Goal: Transaction & Acquisition: Purchase product/service

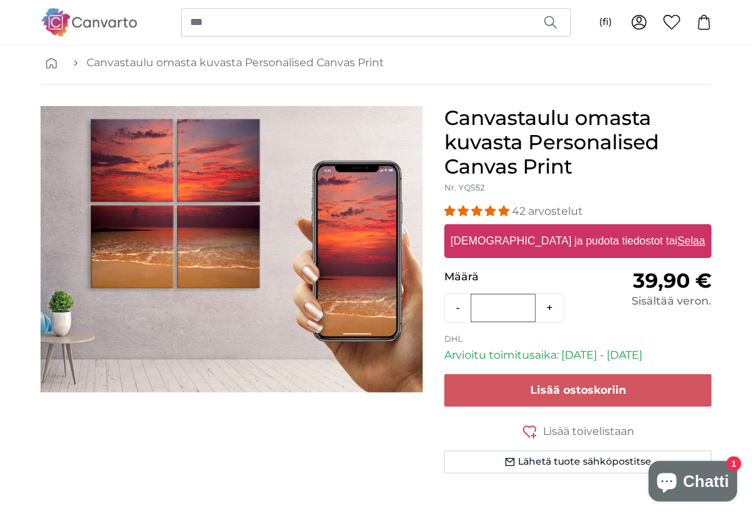
scroll to position [64, 0]
click at [682, 256] on div "[DEMOGRAPHIC_DATA] ja pudota tiedostot tai Selaa" at bounding box center [577, 241] width 267 height 34
click at [444, 224] on input "Vedä ja pudota tiedostot tai Selaa" at bounding box center [577, 226] width 267 height 4
type input "**********"
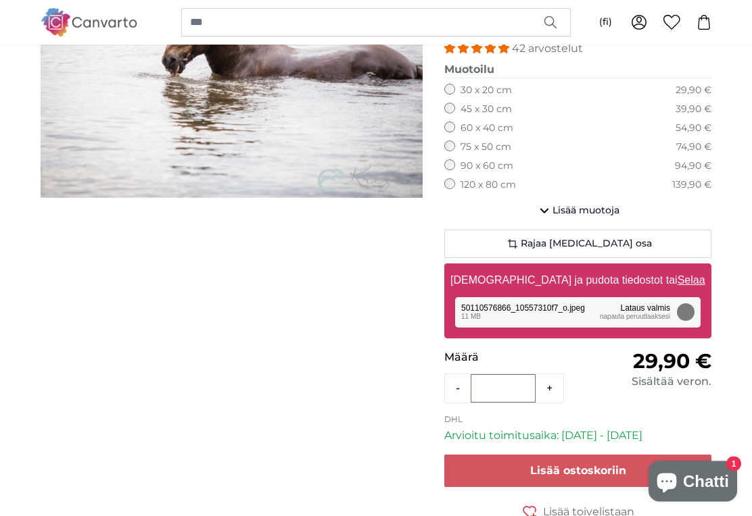
scroll to position [227, 0]
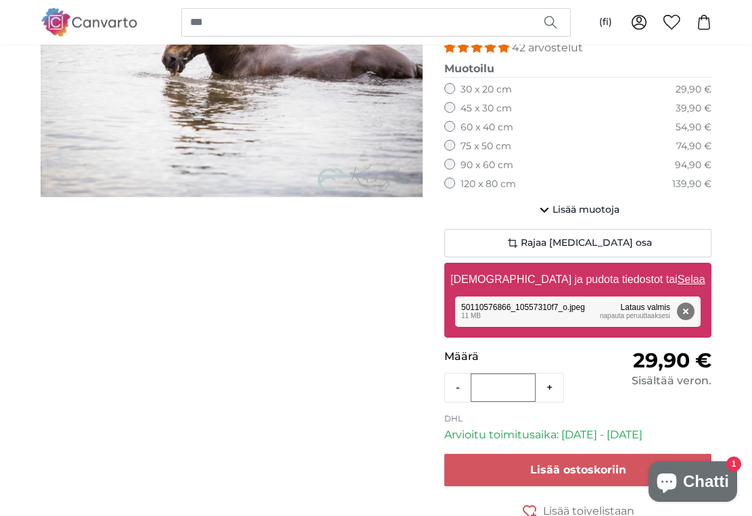
click at [546, 218] on button "Lisää muotoja" at bounding box center [577, 210] width 267 height 27
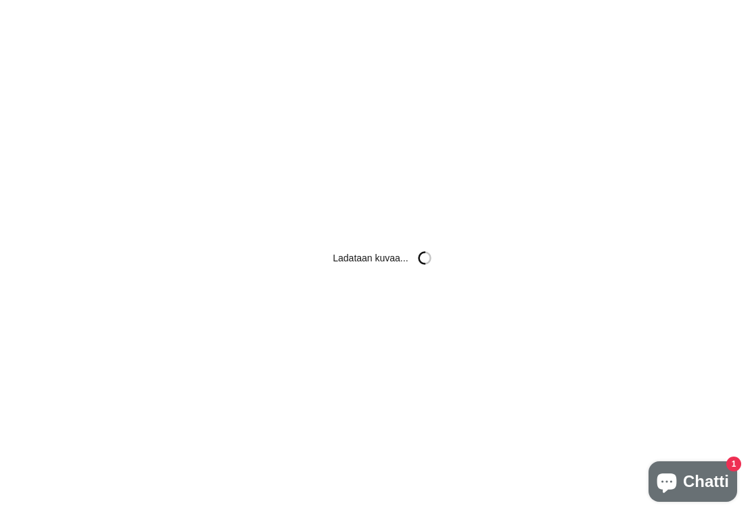
scroll to position [0, 0]
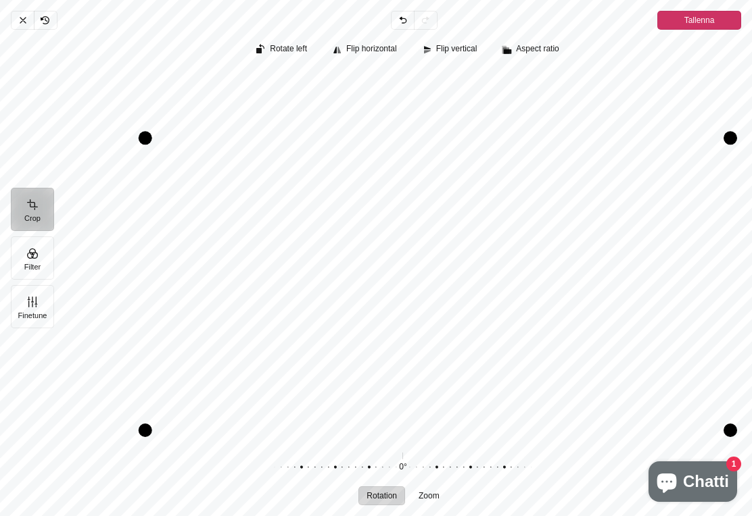
click at [717, 19] on button "Tallenna" at bounding box center [699, 20] width 84 height 19
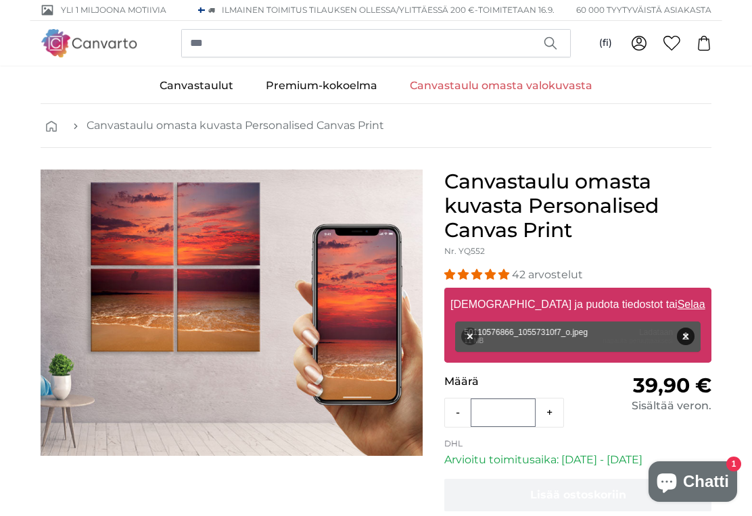
scroll to position [512, 0]
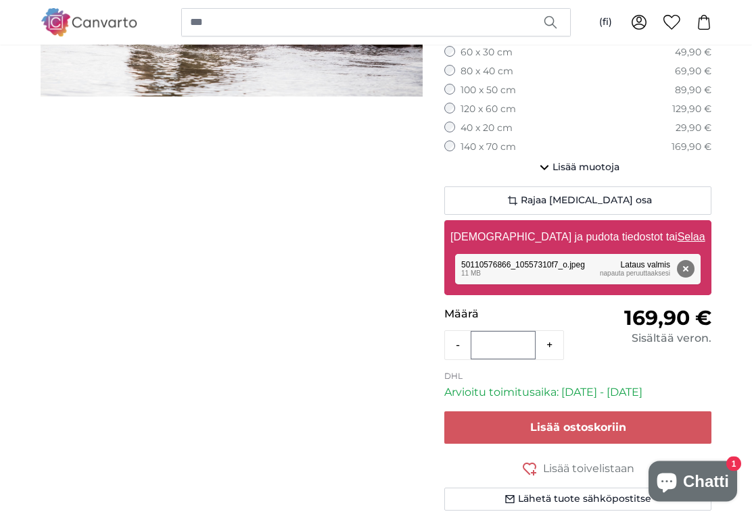
scroll to position [264, 0]
click at [608, 422] on span "Lisää ostoskoriin" at bounding box center [578, 427] width 96 height 13
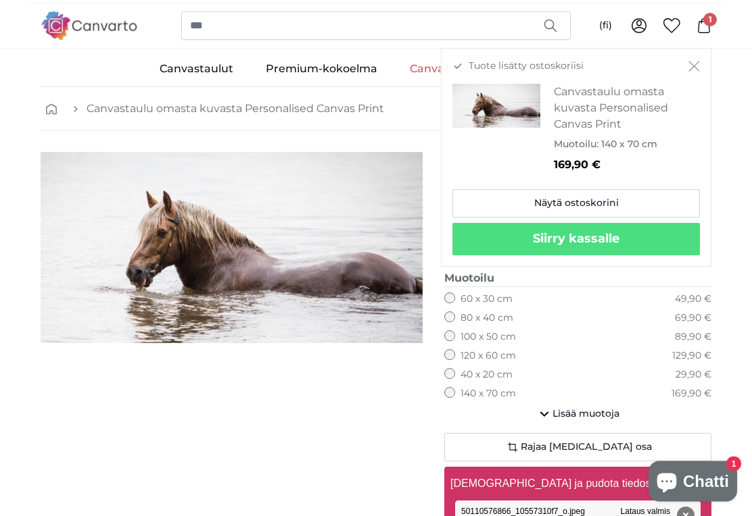
scroll to position [0, 0]
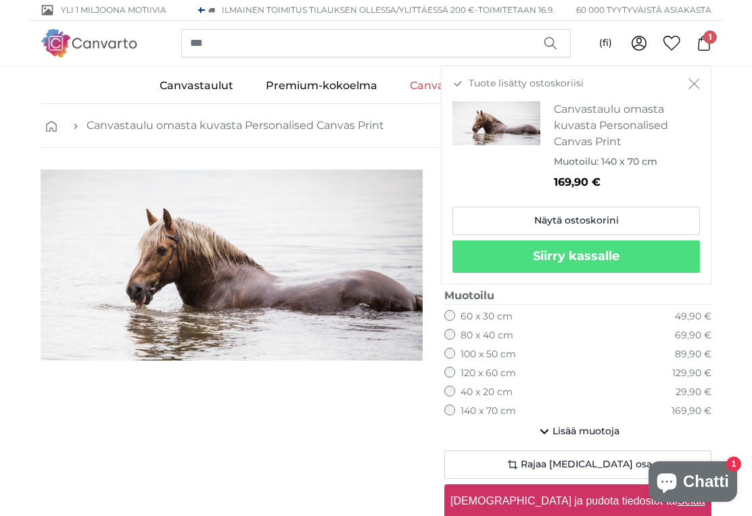
click at [707, 58] on div "(fi) Suomi Nederlands Svenska English 0 1" at bounding box center [376, 43] width 671 height 45
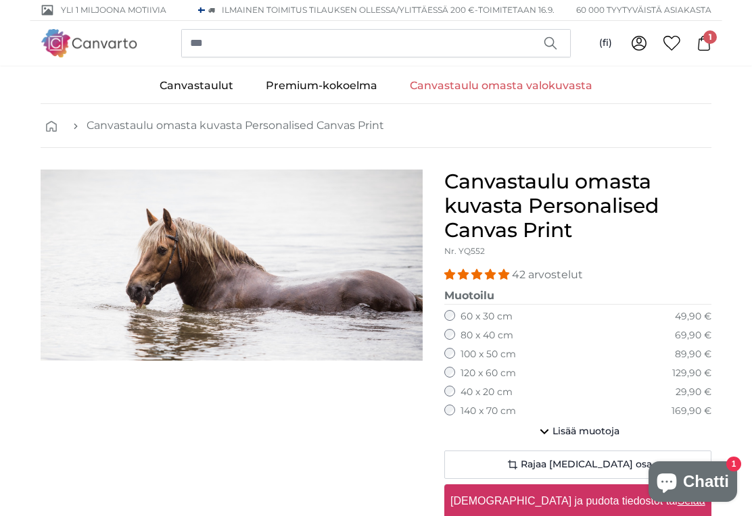
click at [702, 49] on icon at bounding box center [703, 43] width 15 height 15
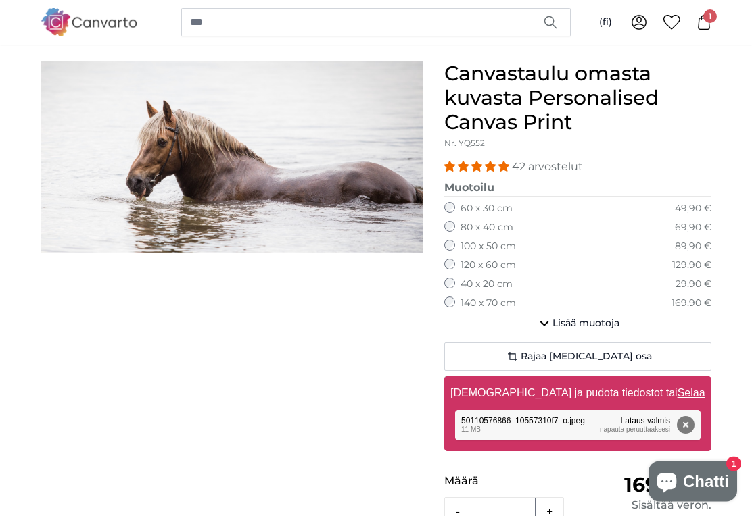
scroll to position [108, 0]
click at [628, 365] on button "Rajaa [MEDICAL_DATA] osa" at bounding box center [577, 357] width 267 height 28
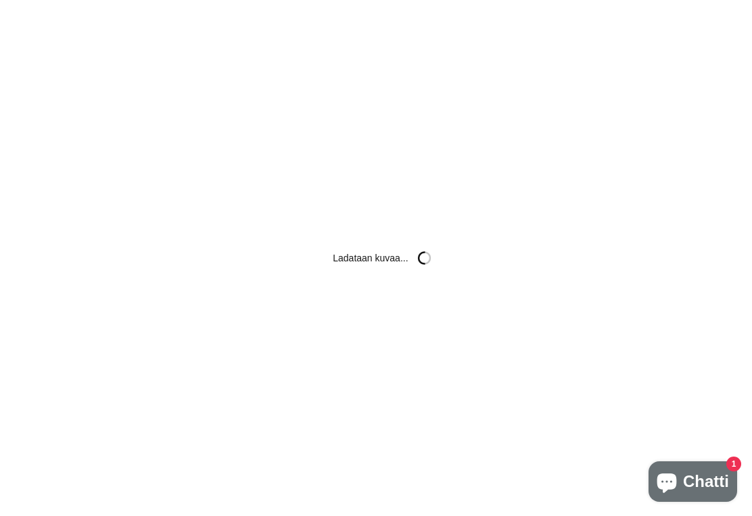
scroll to position [0, 0]
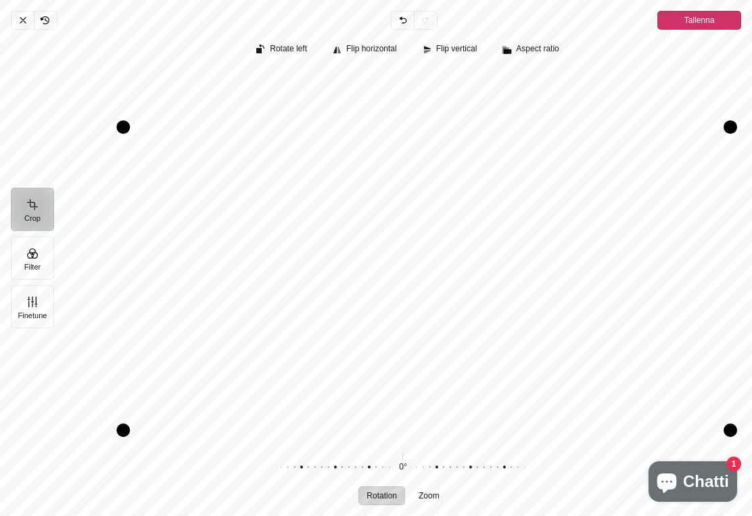
click at [711, 22] on span "Tallenna" at bounding box center [699, 20] width 30 height 16
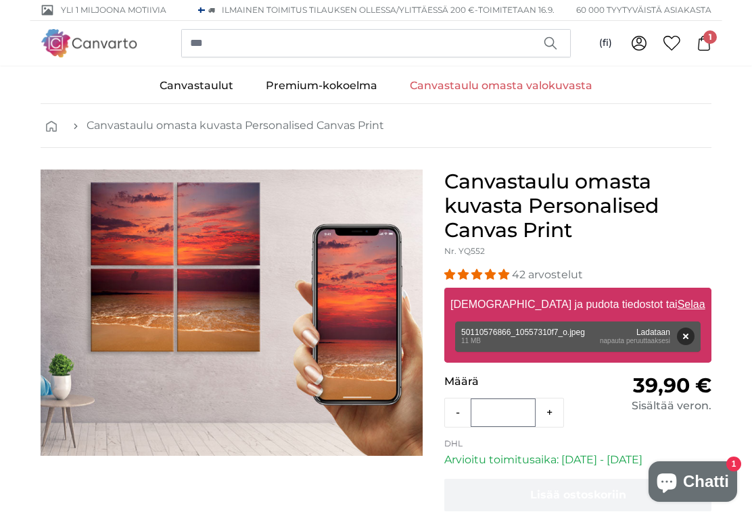
scroll to position [108, 0]
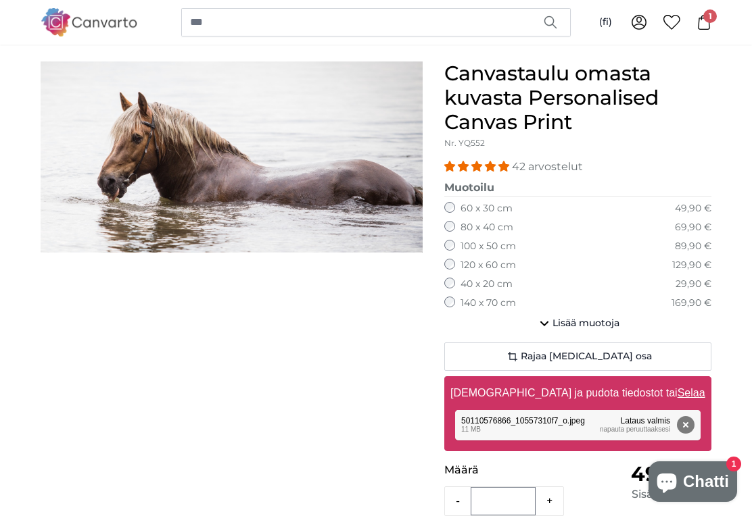
click at [613, 321] on span "Lisää muotoja" at bounding box center [585, 324] width 67 height 14
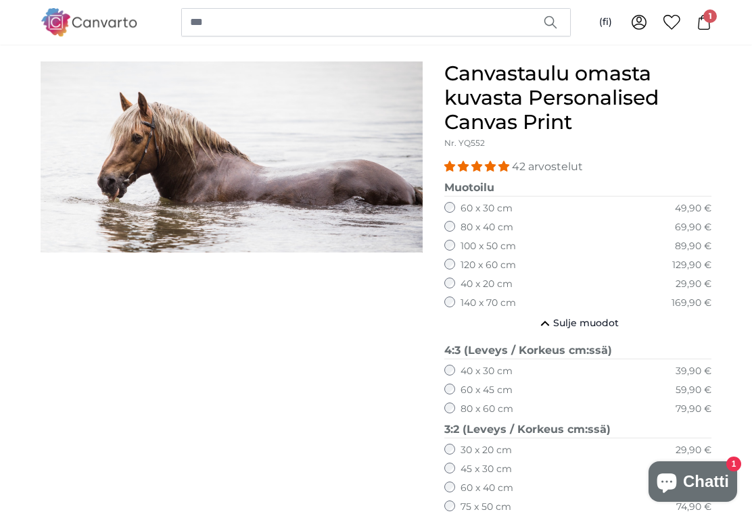
click at [450, 310] on button "Sulje muodot" at bounding box center [577, 323] width 267 height 27
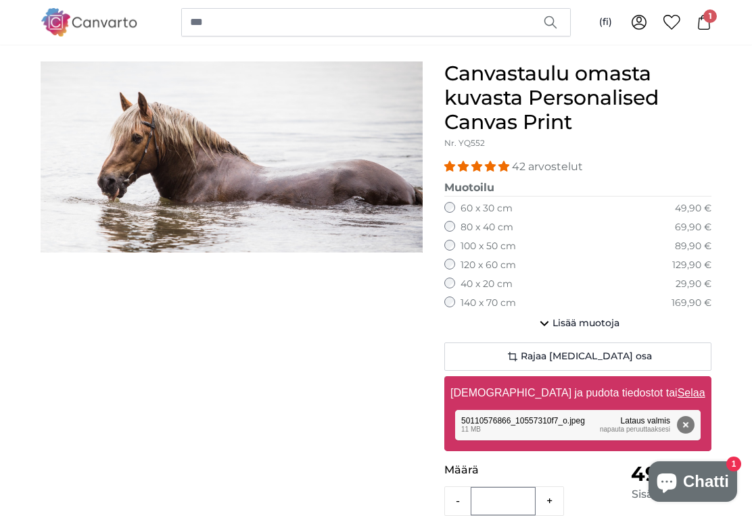
click at [461, 310] on button "Lisää muotoja" at bounding box center [577, 323] width 267 height 27
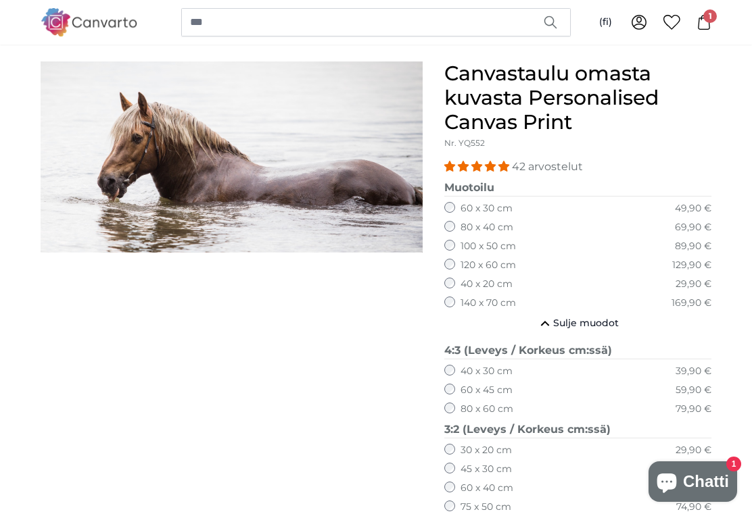
click at [460, 305] on label "140 x 70 cm" at bounding box center [487, 304] width 55 height 14
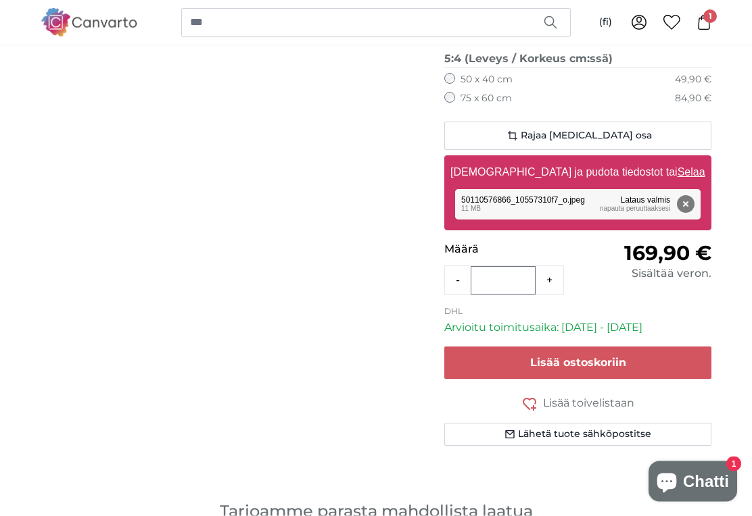
click at [611, 357] on span "Lisää ostoskoriin" at bounding box center [578, 363] width 96 height 13
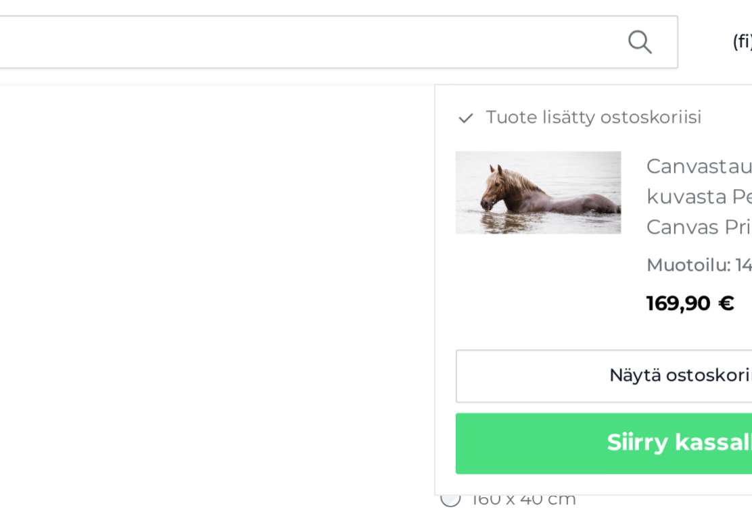
scroll to position [667, 0]
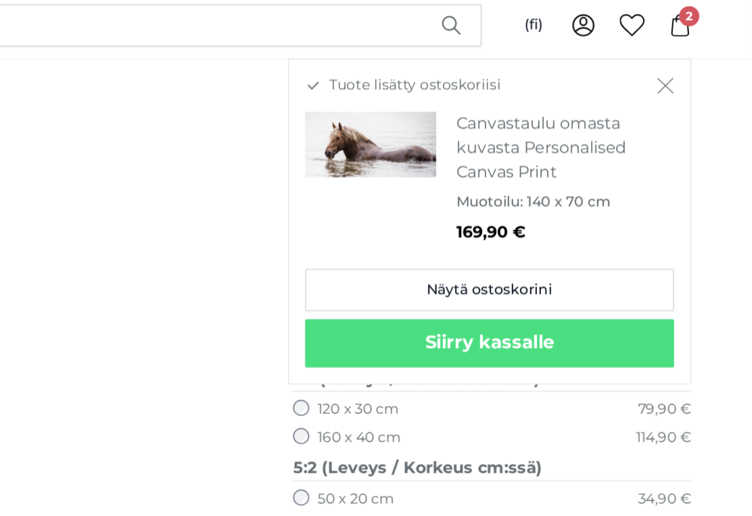
click at [696, 21] on icon at bounding box center [703, 22] width 15 height 15
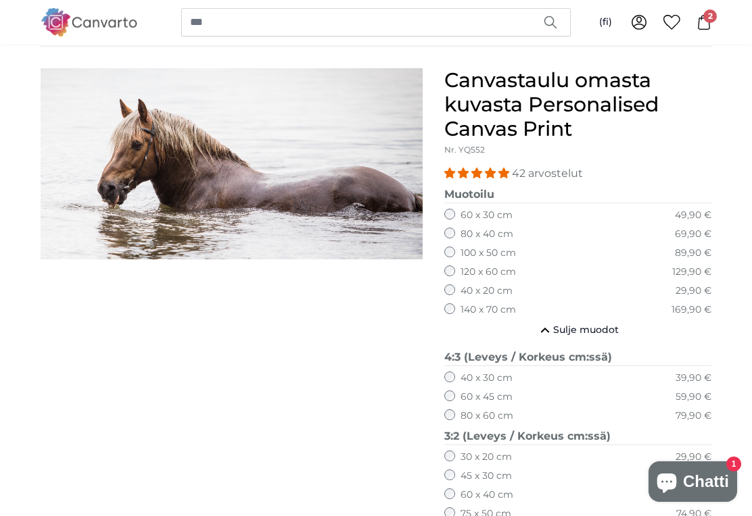
scroll to position [0, 0]
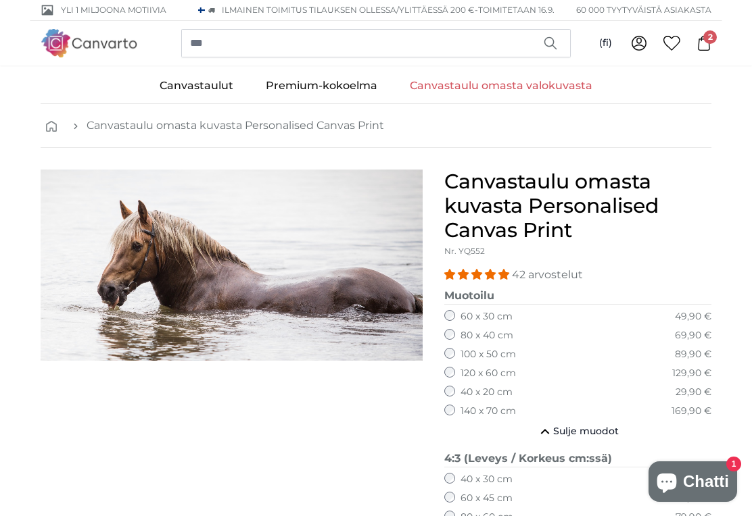
click at [81, 136] on nav "Canvastaulu omasta kuvasta Personalised Canvas Print" at bounding box center [376, 126] width 671 height 44
click at [491, 95] on link "Canvastaulu omasta valokuvasta" at bounding box center [500, 85] width 215 height 35
click at [498, 89] on link "Canvastaulu omasta valokuvasta" at bounding box center [500, 85] width 215 height 35
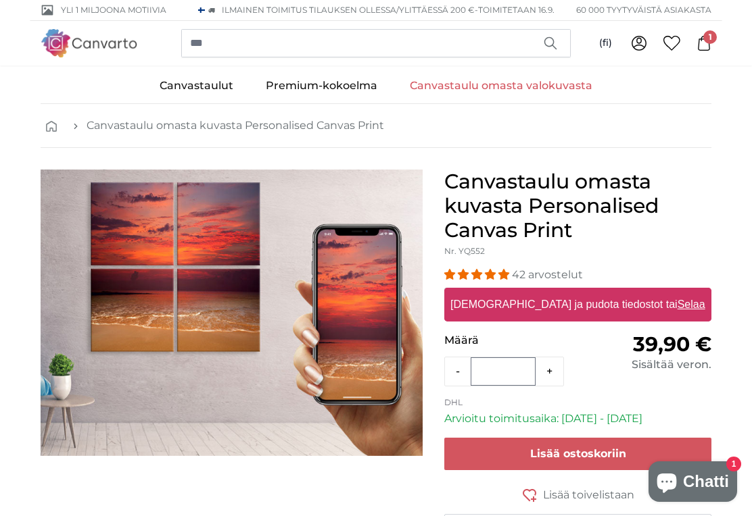
click at [677, 301] on u "Selaa" at bounding box center [691, 304] width 28 height 11
click at [654, 292] on input "Vedä ja pudota tiedostot tai Selaa" at bounding box center [577, 290] width 267 height 4
type input "**********"
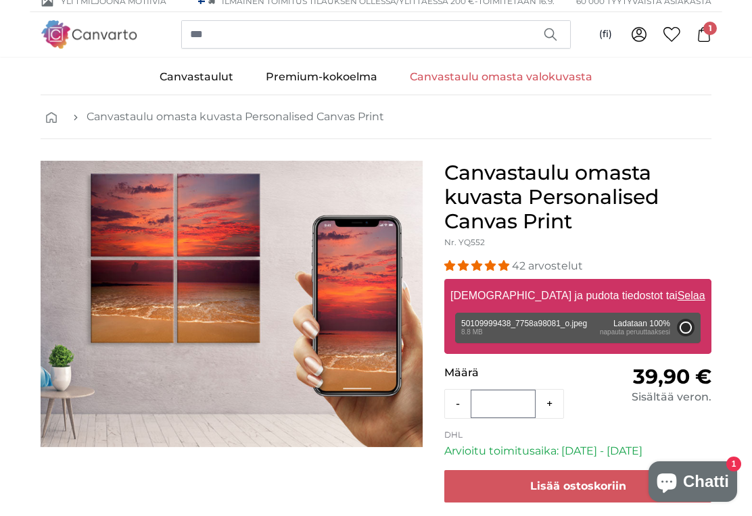
scroll to position [18, 0]
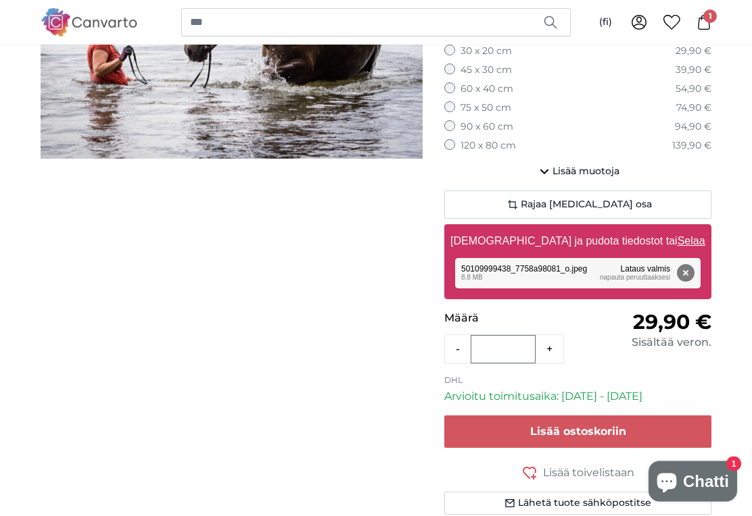
scroll to position [266, 0]
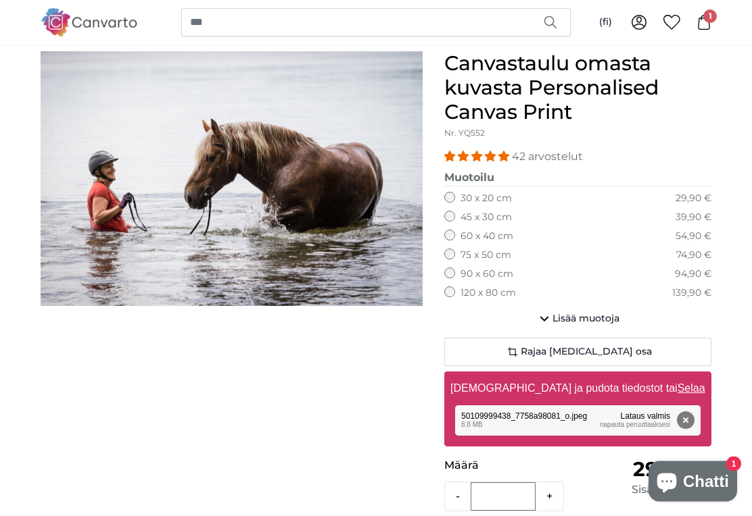
click at [604, 314] on span "Lisää muotoja" at bounding box center [585, 320] width 67 height 14
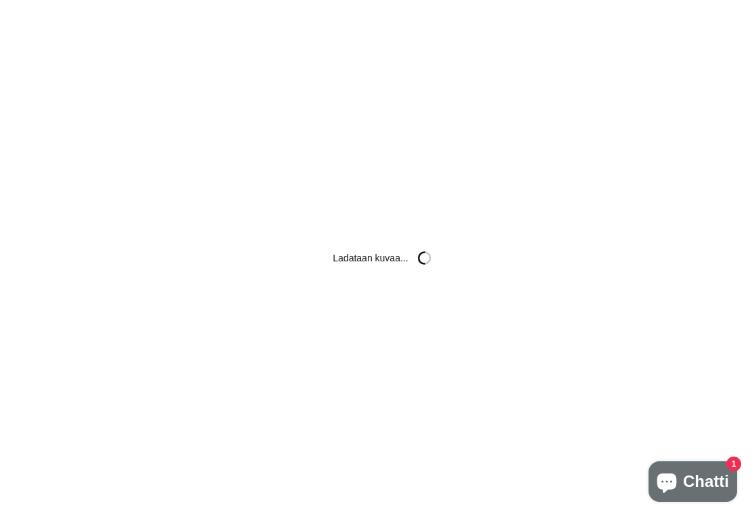
scroll to position [0, 0]
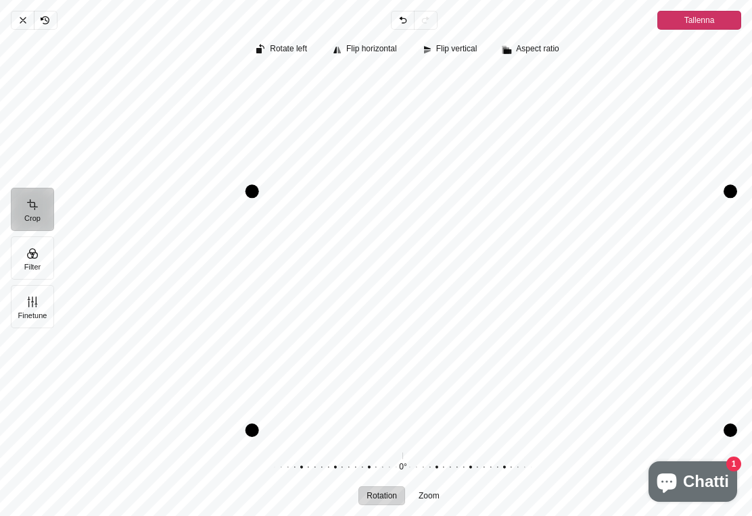
click at [709, 11] on span "Tallenna" at bounding box center [699, 20] width 30 height 19
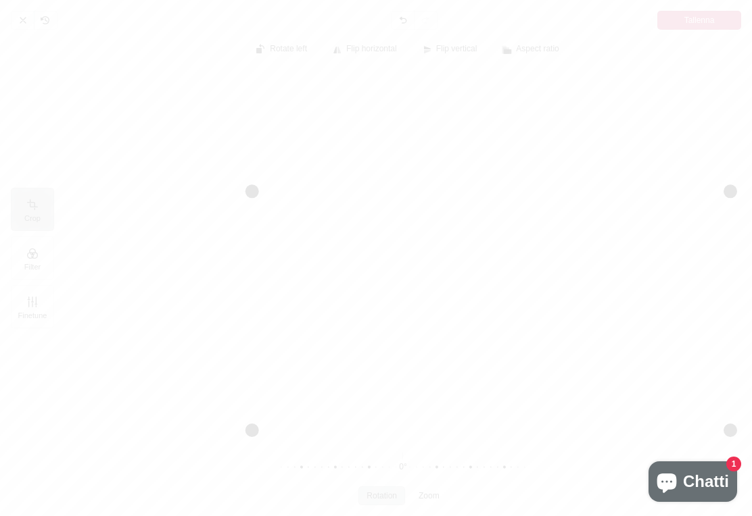
scroll to position [534, 0]
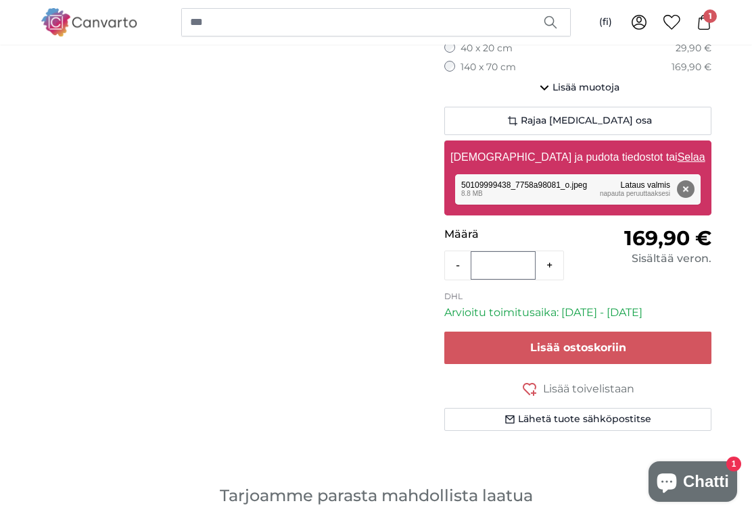
scroll to position [322, 0]
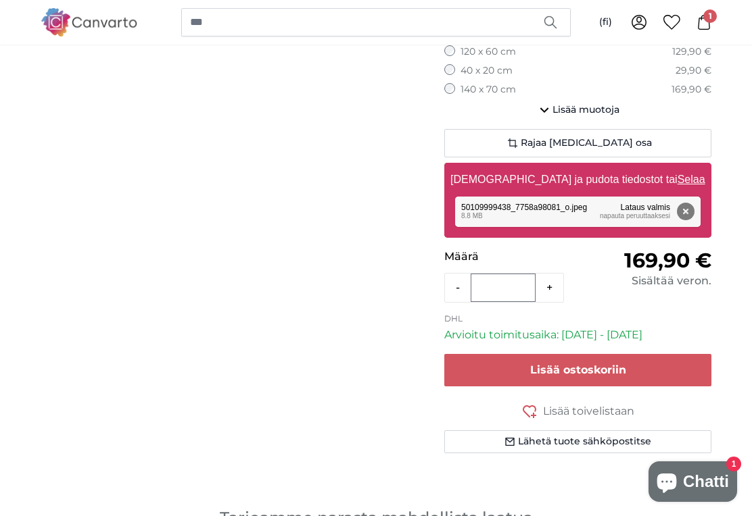
click at [634, 369] on button "Lisää ostoskoriin" at bounding box center [577, 370] width 267 height 32
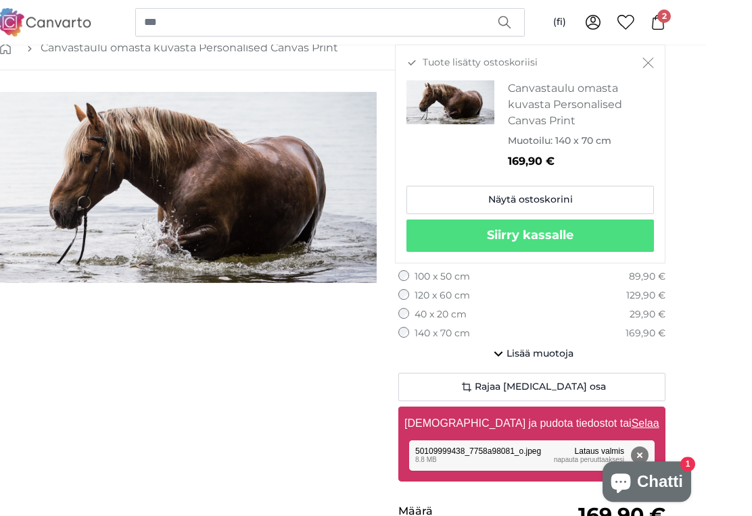
scroll to position [91, 0]
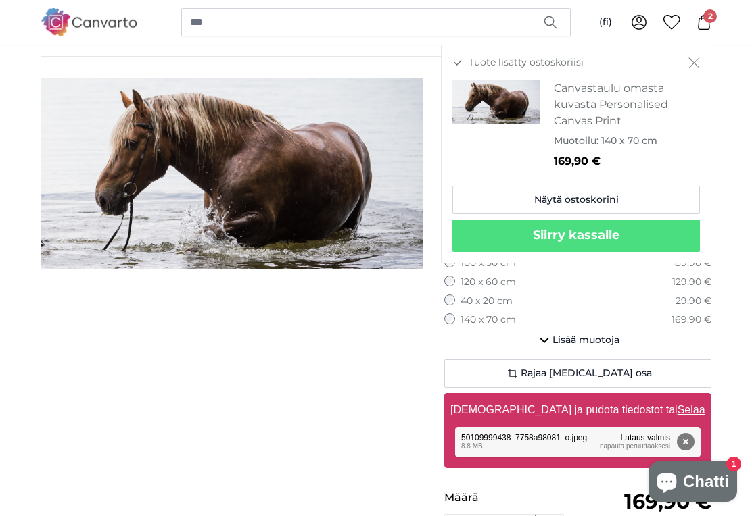
click at [713, 20] on span "2" at bounding box center [710, 16] width 14 height 14
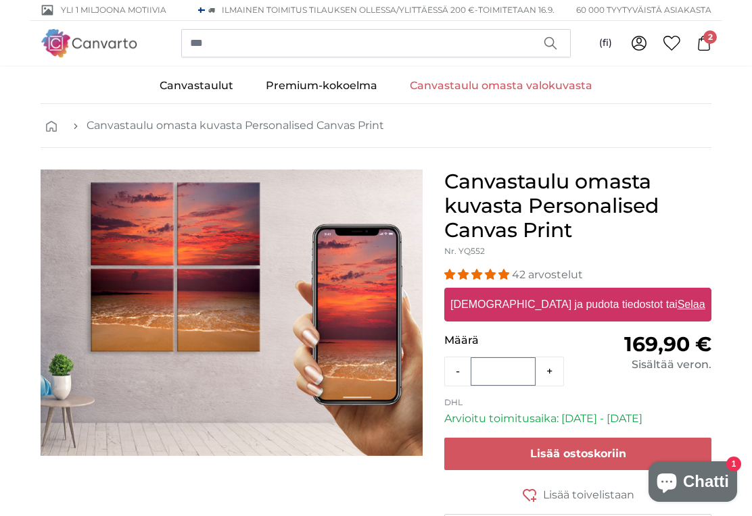
click at [709, 43] on span "2" at bounding box center [710, 37] width 14 height 14
